Goal: Transaction & Acquisition: Purchase product/service

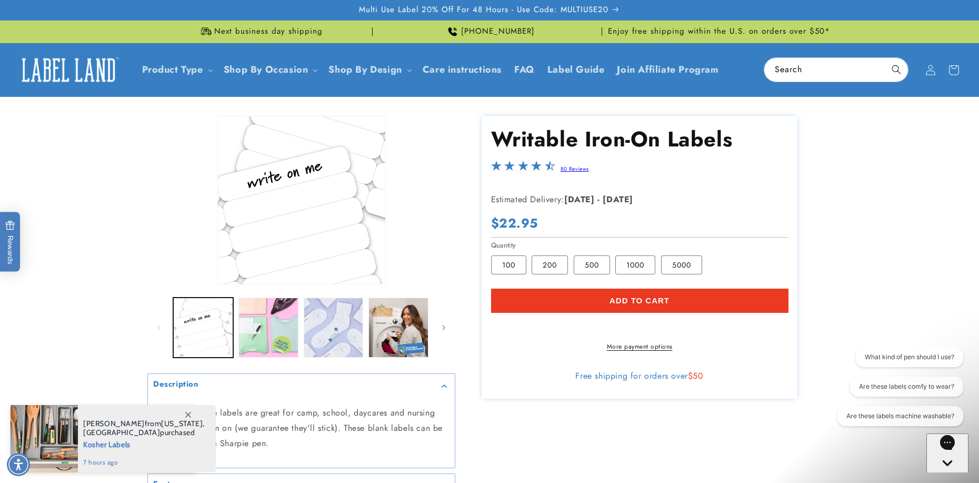
click at [92, 288] on product-info "Skip to product information Open media 1 in modal Open media 2 in modal Open me…" at bounding box center [489, 332] width 979 height 471
click at [186, 415] on icon at bounding box center [188, 415] width 6 height 6
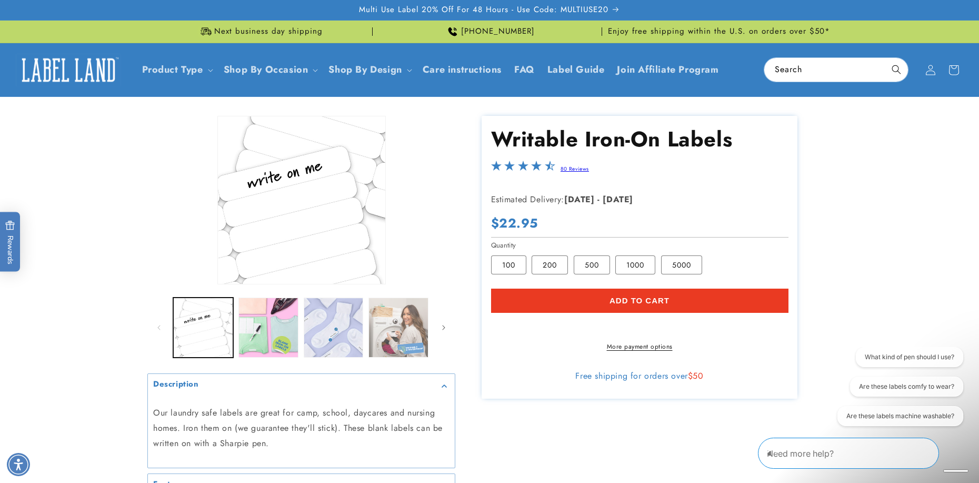
click at [395, 333] on button "Load image 4 in gallery view" at bounding box center [398, 327] width 60 height 60
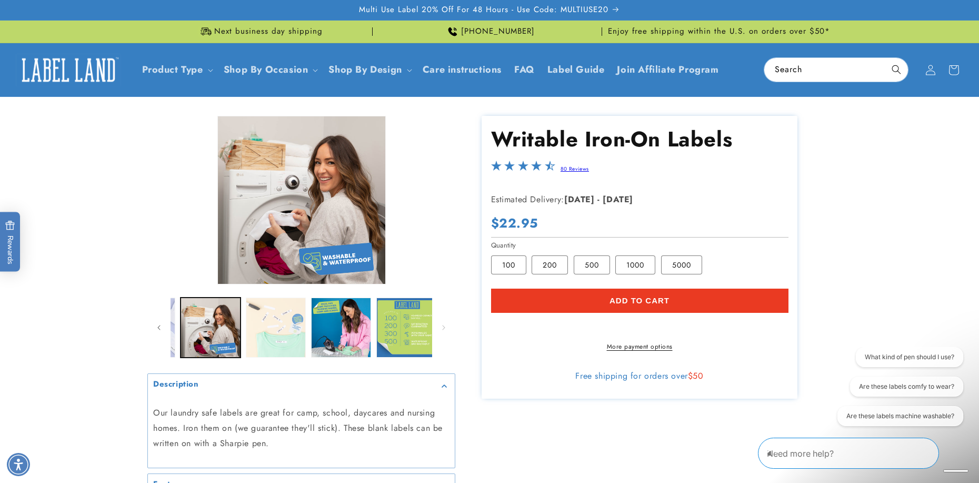
scroll to position [0, 194]
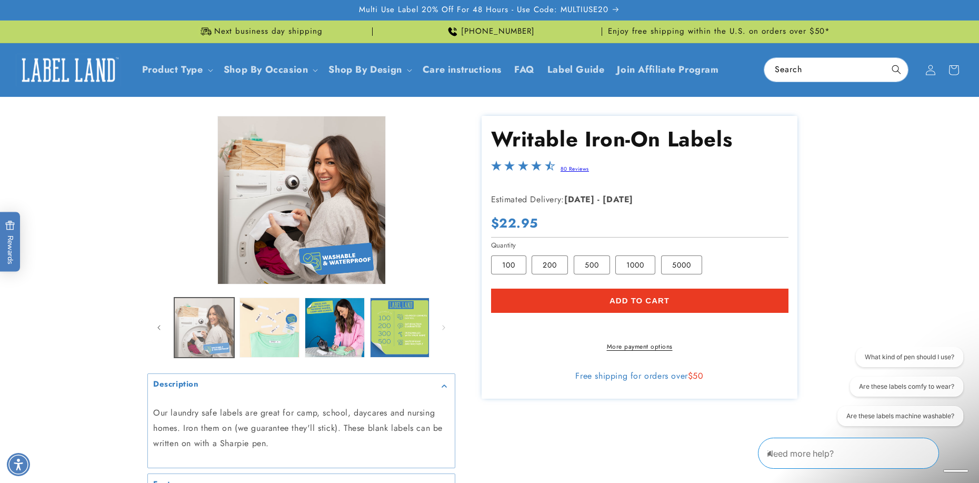
click at [206, 318] on button "Load image 4 in gallery view" at bounding box center [204, 327] width 60 height 60
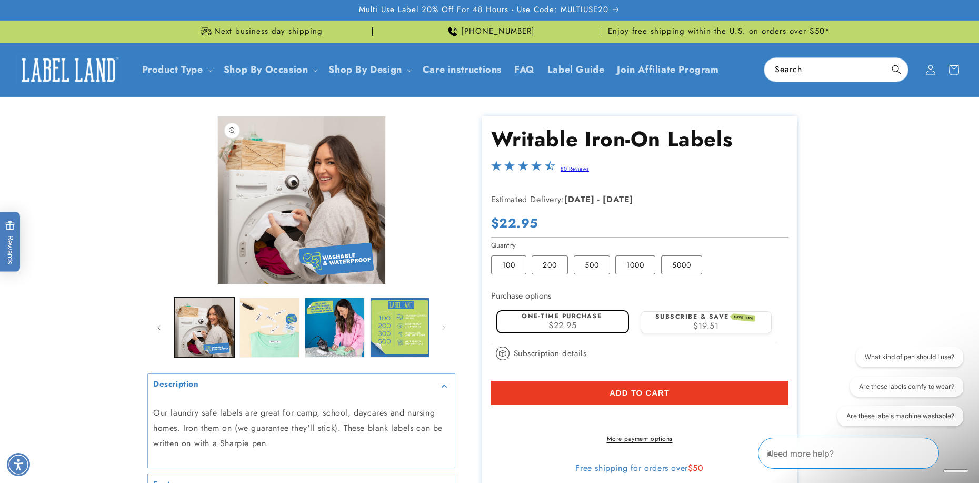
click at [218, 284] on button "Open media 4 in modal" at bounding box center [218, 284] width 0 height 0
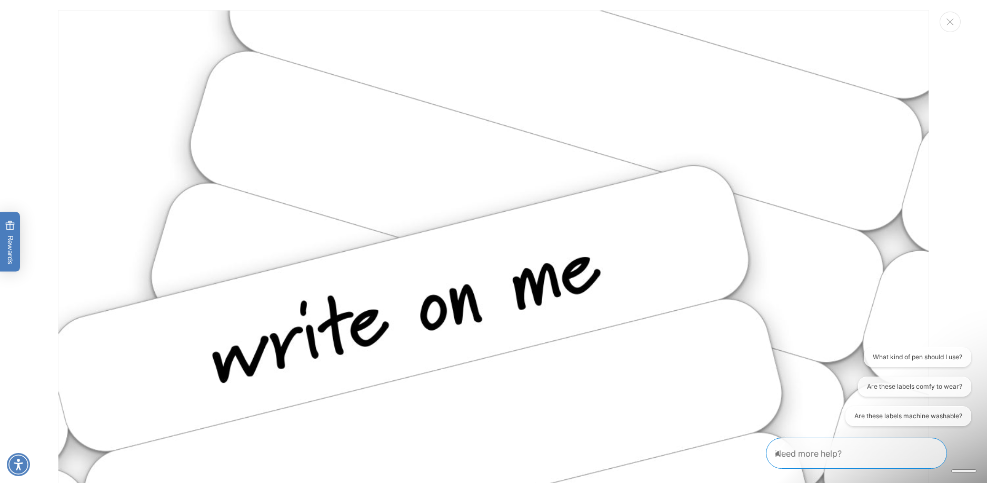
scroll to position [0, 0]
